Goal: Information Seeking & Learning: Learn about a topic

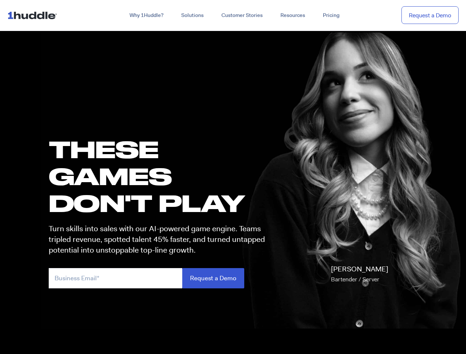
click at [233, 177] on h1 "these GAMES DON'T PLAY" at bounding box center [160, 176] width 223 height 81
click at [146, 15] on link "Why 1Huddle?" at bounding box center [147, 15] width 52 height 13
click at [192, 15] on link "Solutions" at bounding box center [192, 15] width 40 height 13
click at [292, 15] on link "Resources" at bounding box center [292, 15] width 42 height 13
click at [160, 278] on input "email" at bounding box center [115, 278] width 133 height 20
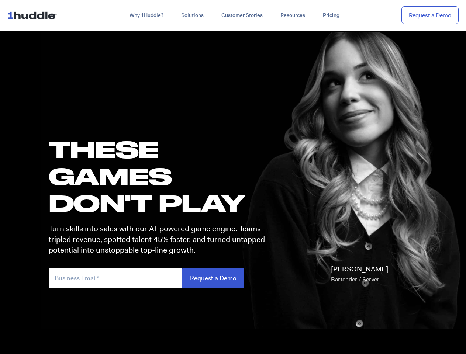
click at [213, 278] on input "Request a Demo" at bounding box center [213, 278] width 62 height 20
